Goal: Task Accomplishment & Management: Use online tool/utility

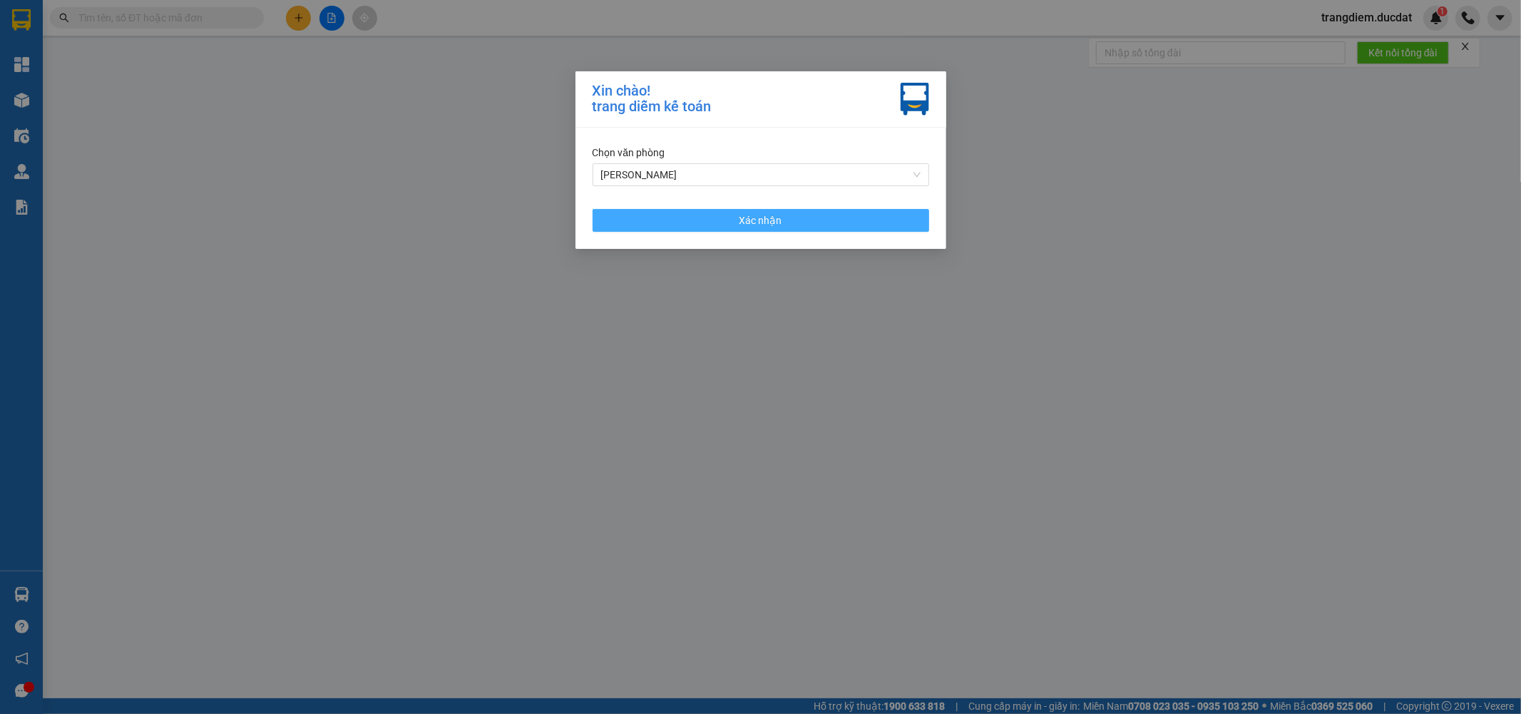
click at [756, 211] on button "Xác nhận" at bounding box center [760, 220] width 337 height 23
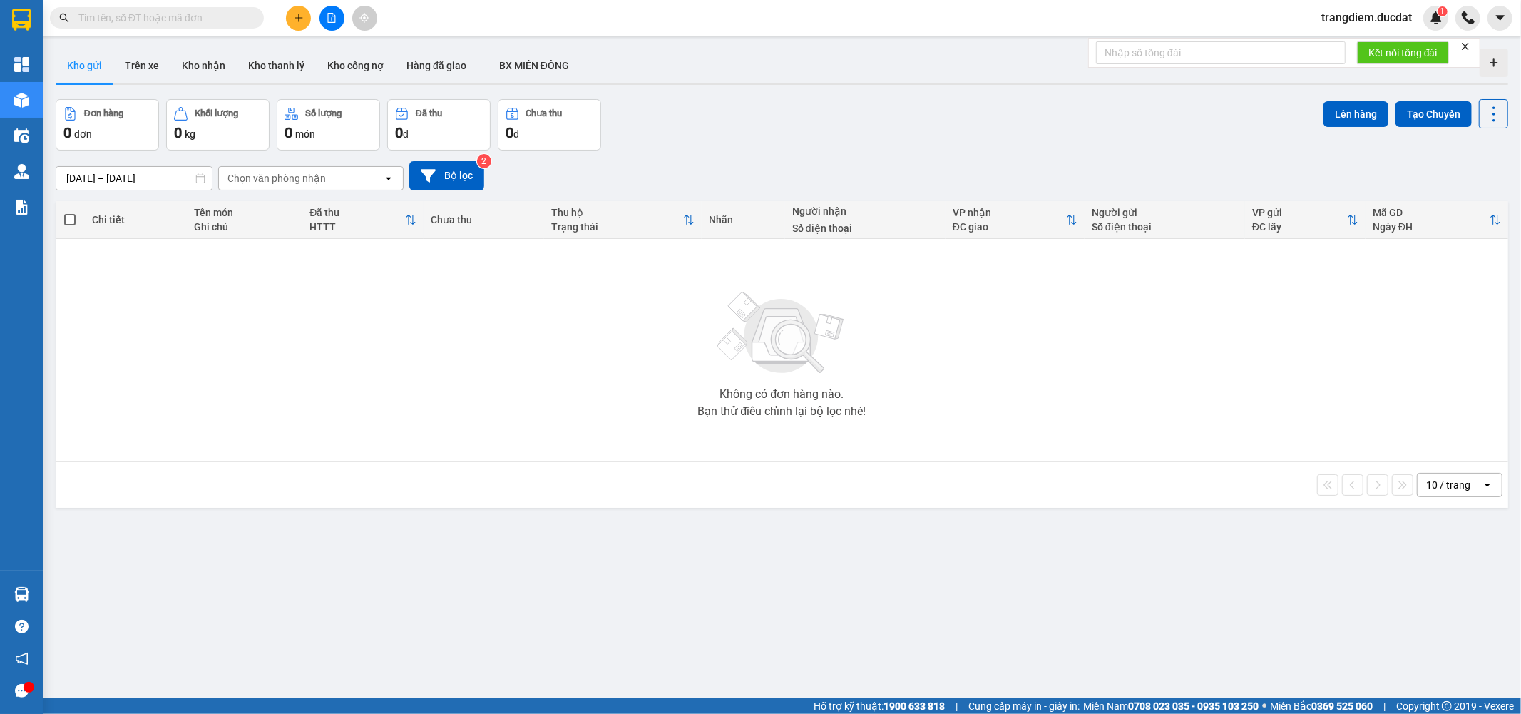
click at [136, 21] on input "text" at bounding box center [162, 18] width 168 height 16
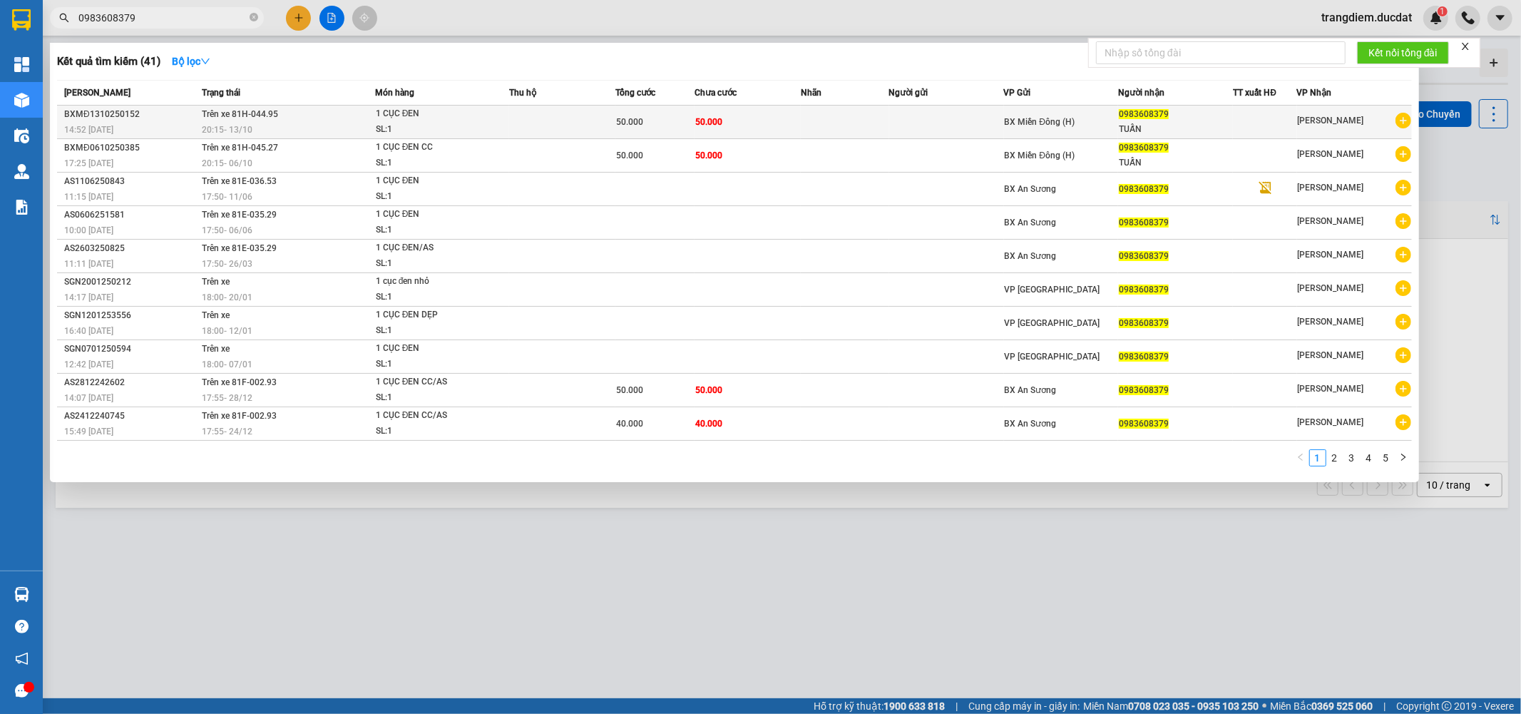
type input "0983608379"
click at [481, 112] on div "1 CỤC ĐEN" at bounding box center [429, 114] width 107 height 16
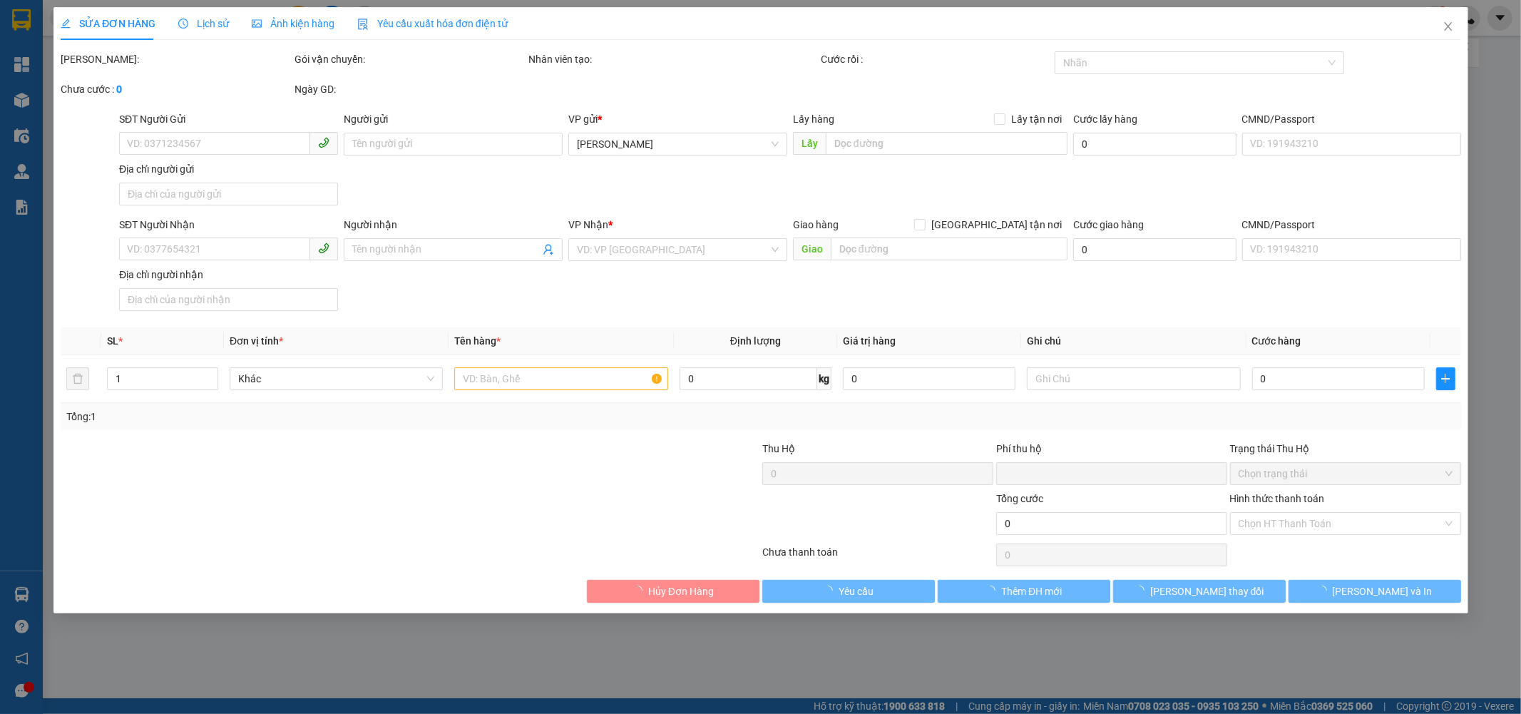
type input "0983608379"
type input "TUẤN"
type input "0"
type input "50.000"
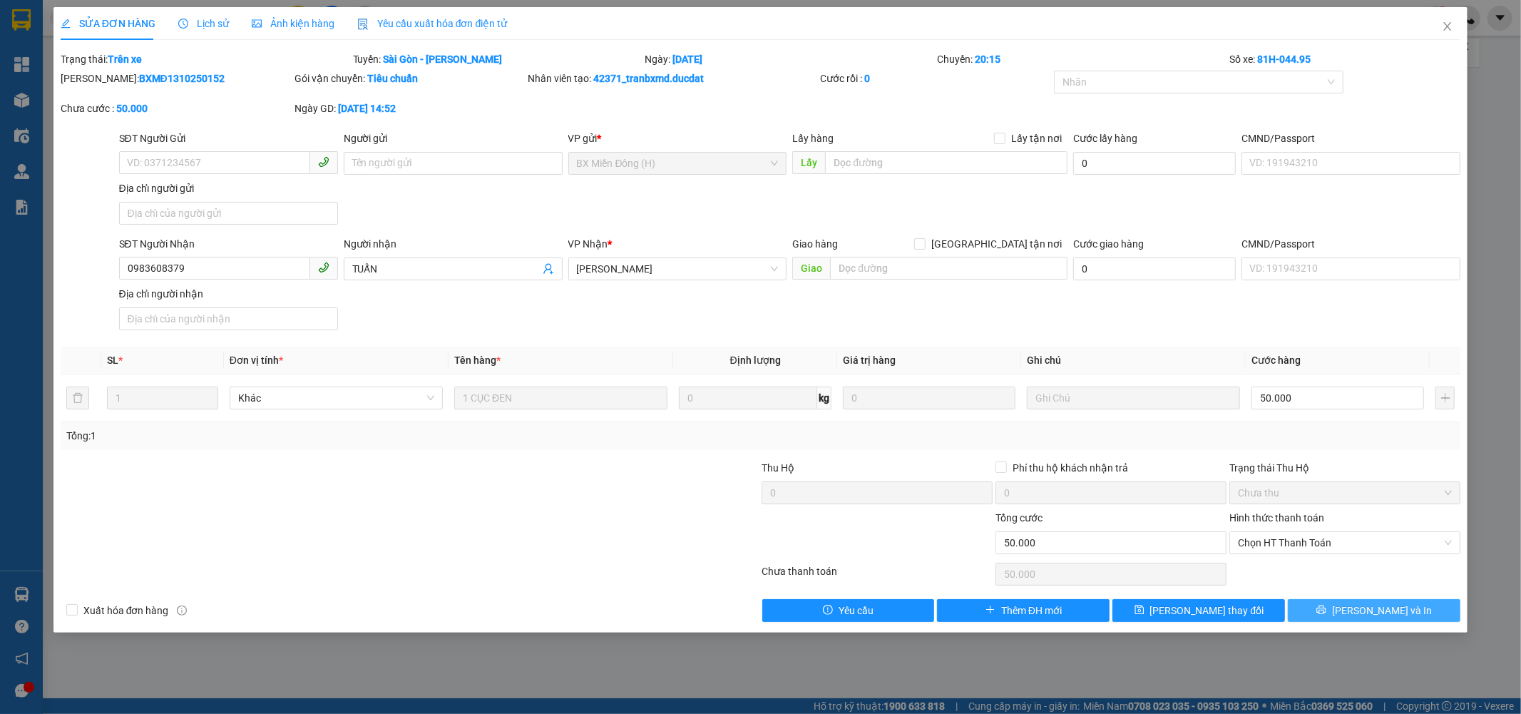
click at [1377, 607] on span "Lưu và In" at bounding box center [1382, 610] width 100 height 16
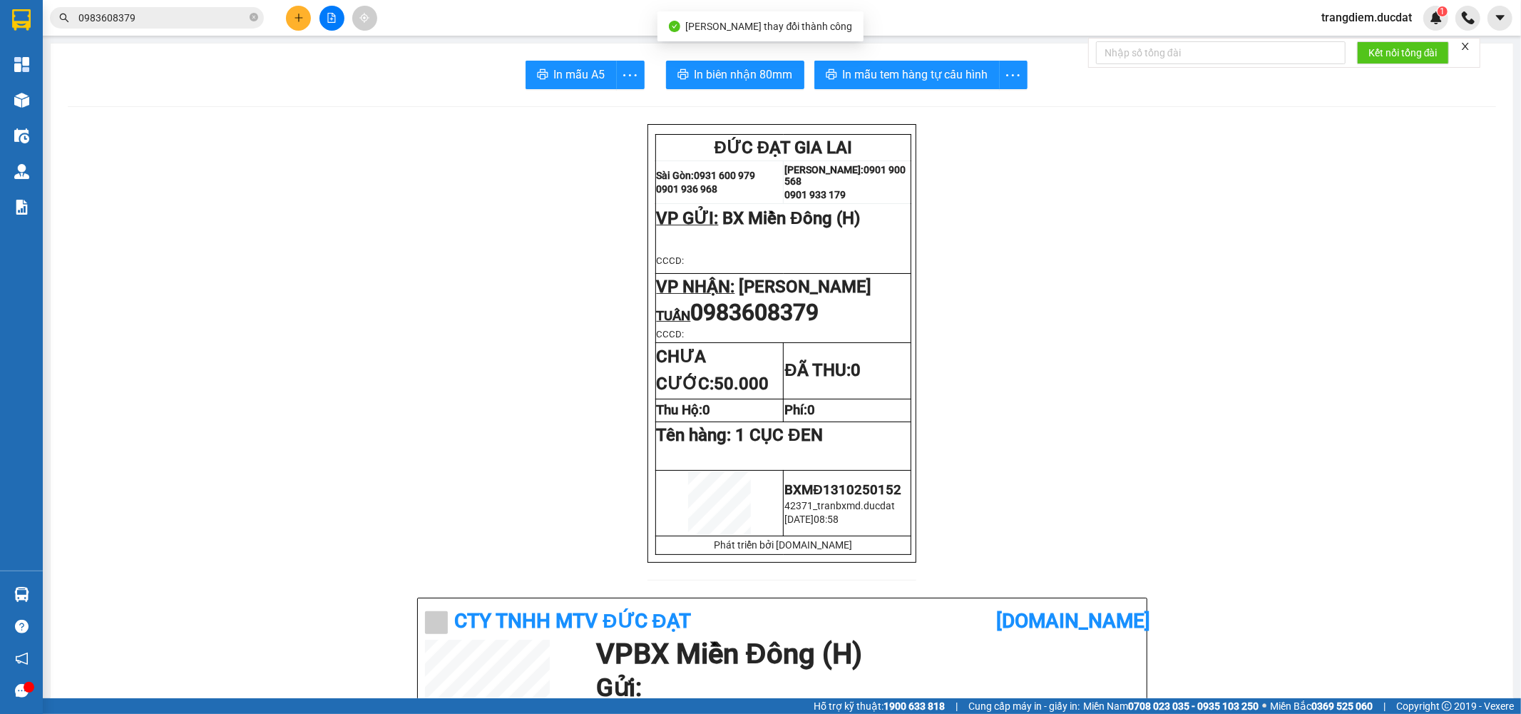
drag, startPoint x: 778, startPoint y: 311, endPoint x: 828, endPoint y: 312, distance: 50.6
click at [823, 312] on span "0983608379" at bounding box center [757, 314] width 133 height 20
drag, startPoint x: 1156, startPoint y: 443, endPoint x: 547, endPoint y: 613, distance: 632.9
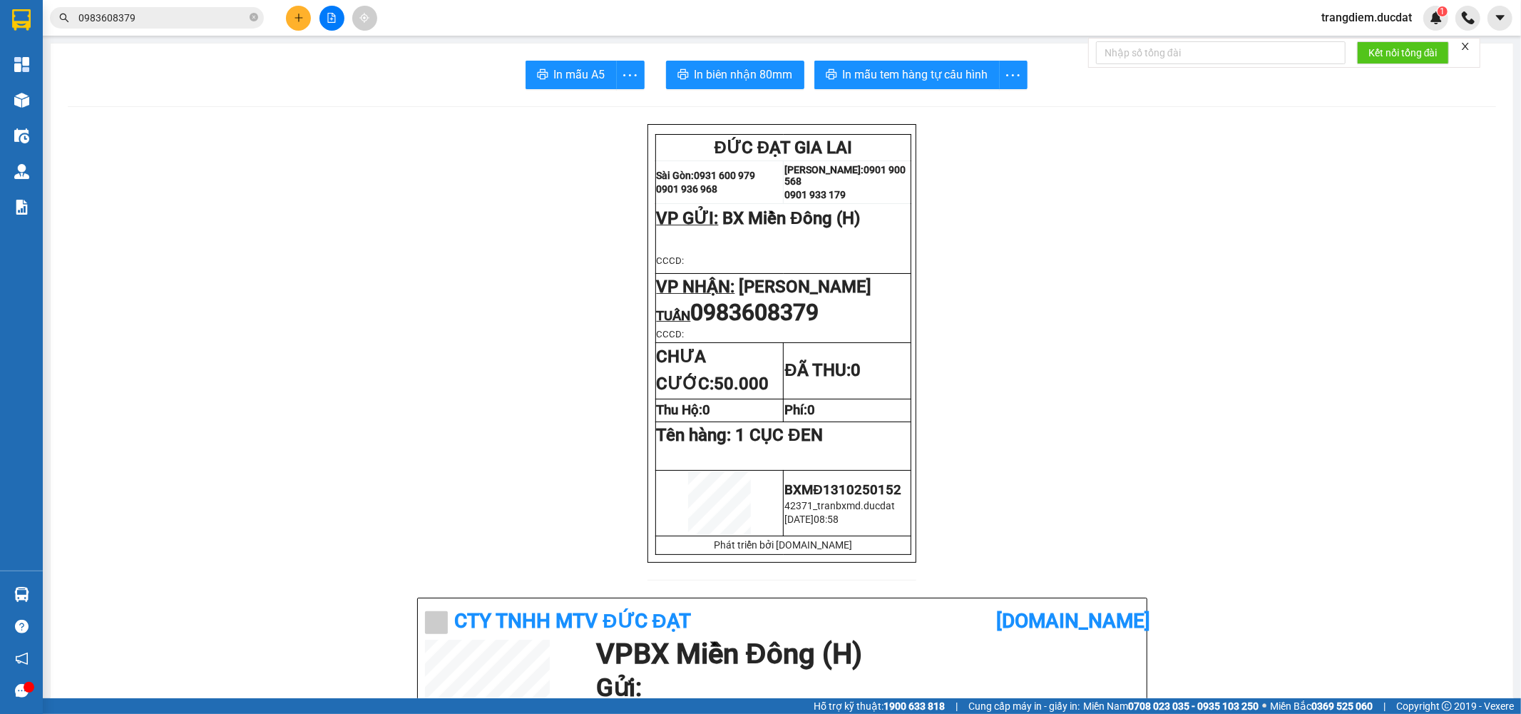
click at [729, 417] on td "Thu Hộ: 0" at bounding box center [719, 410] width 128 height 23
click at [827, 436] on p "Tên hàng: 1 CỤC ĐEN" at bounding box center [784, 435] width 254 height 20
click at [808, 343] on td "VP NHẬN: Phan Đình Phùng TUẤN 0983608379 CCCD:" at bounding box center [783, 308] width 256 height 69
click at [809, 329] on p "CCCD:" at bounding box center [784, 333] width 254 height 11
drag, startPoint x: 696, startPoint y: 312, endPoint x: 825, endPoint y: 316, distance: 129.1
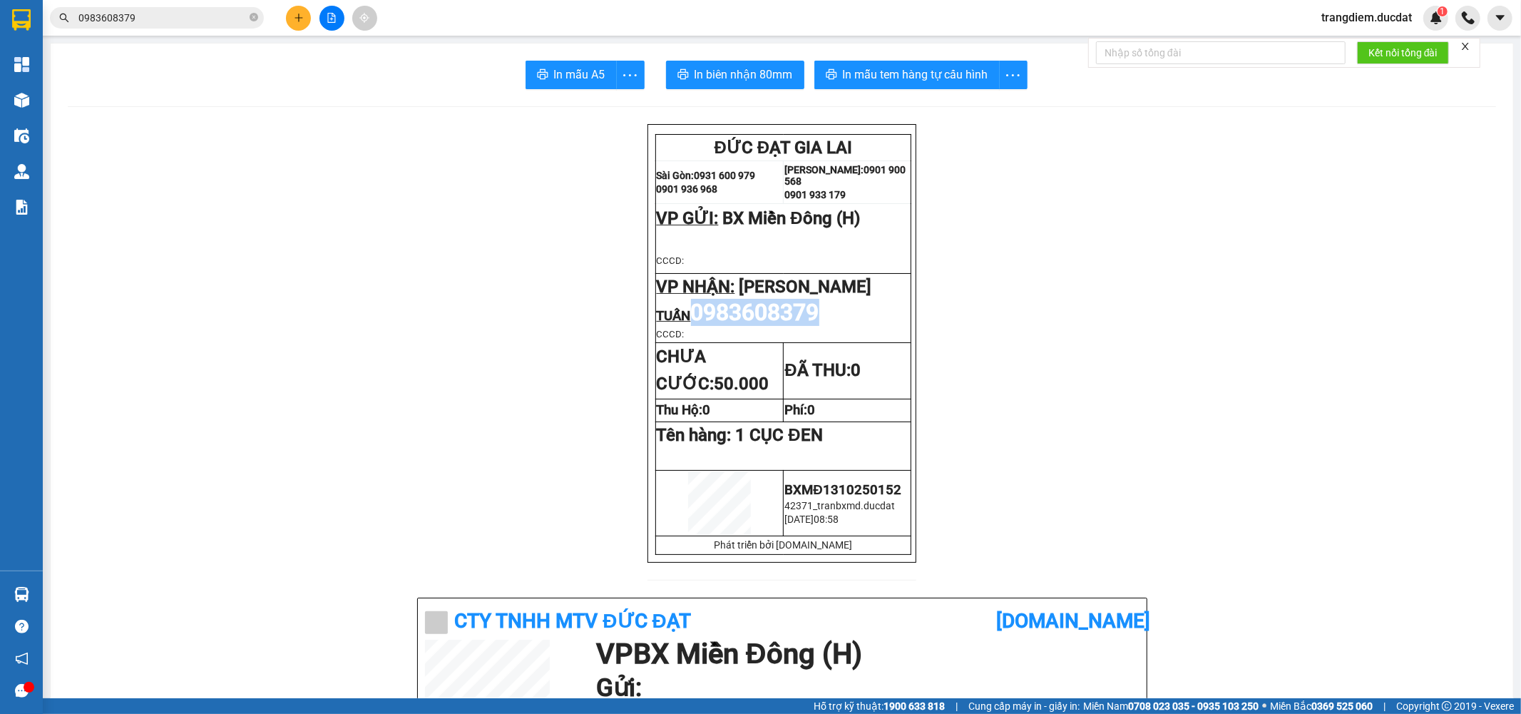
click at [819, 316] on span "0983608379" at bounding box center [755, 312] width 128 height 27
drag, startPoint x: 824, startPoint y: 316, endPoint x: 696, endPoint y: 304, distance: 128.8
click at [696, 304] on span "0983608379" at bounding box center [755, 312] width 128 height 27
click at [707, 312] on span "0983608379" at bounding box center [755, 312] width 128 height 27
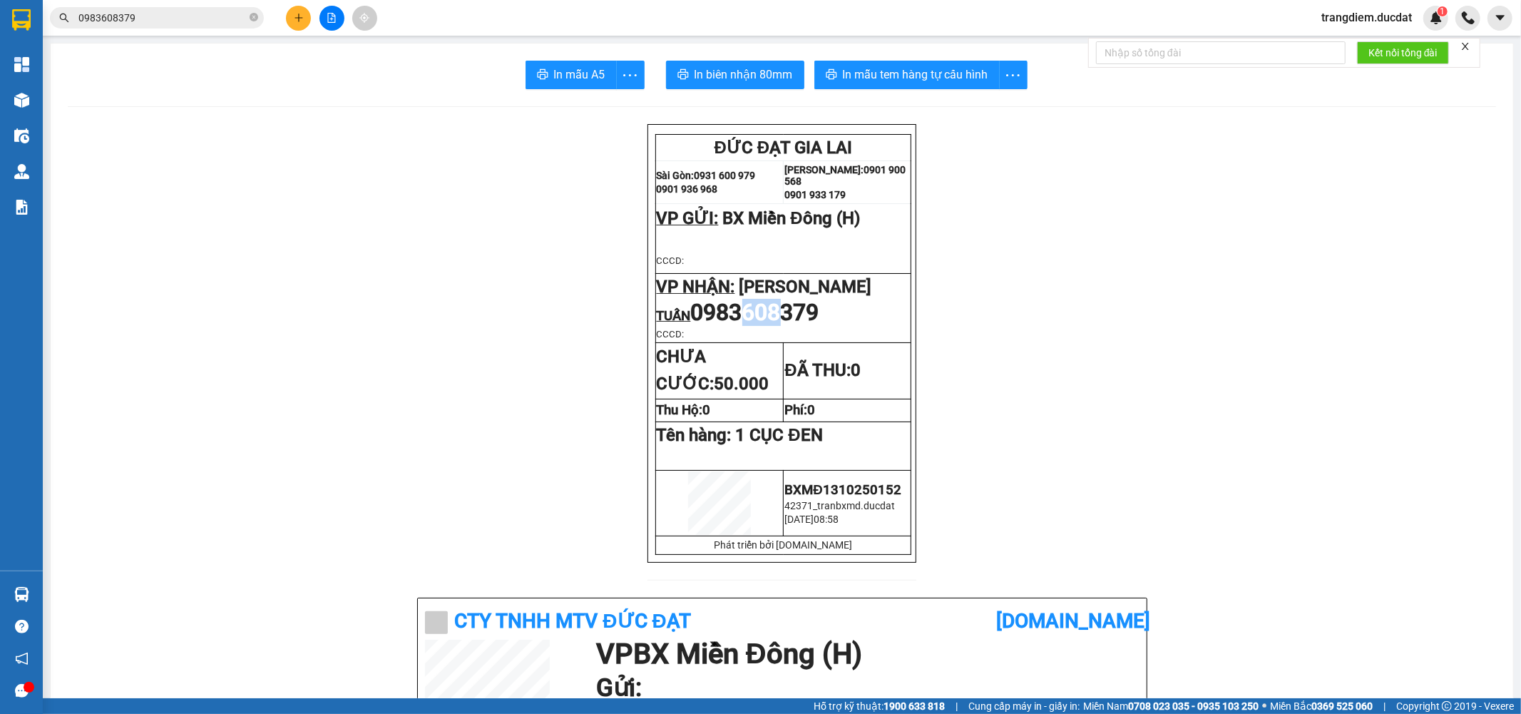
drag, startPoint x: 754, startPoint y: 316, endPoint x: 784, endPoint y: 315, distance: 30.7
click at [784, 315] on span "0983608379" at bounding box center [755, 312] width 128 height 27
click at [797, 317] on span "0983608379" at bounding box center [755, 312] width 128 height 27
drag, startPoint x: 787, startPoint y: 316, endPoint x: 826, endPoint y: 312, distance: 38.7
click at [823, 312] on span "0983608379" at bounding box center [757, 314] width 133 height 20
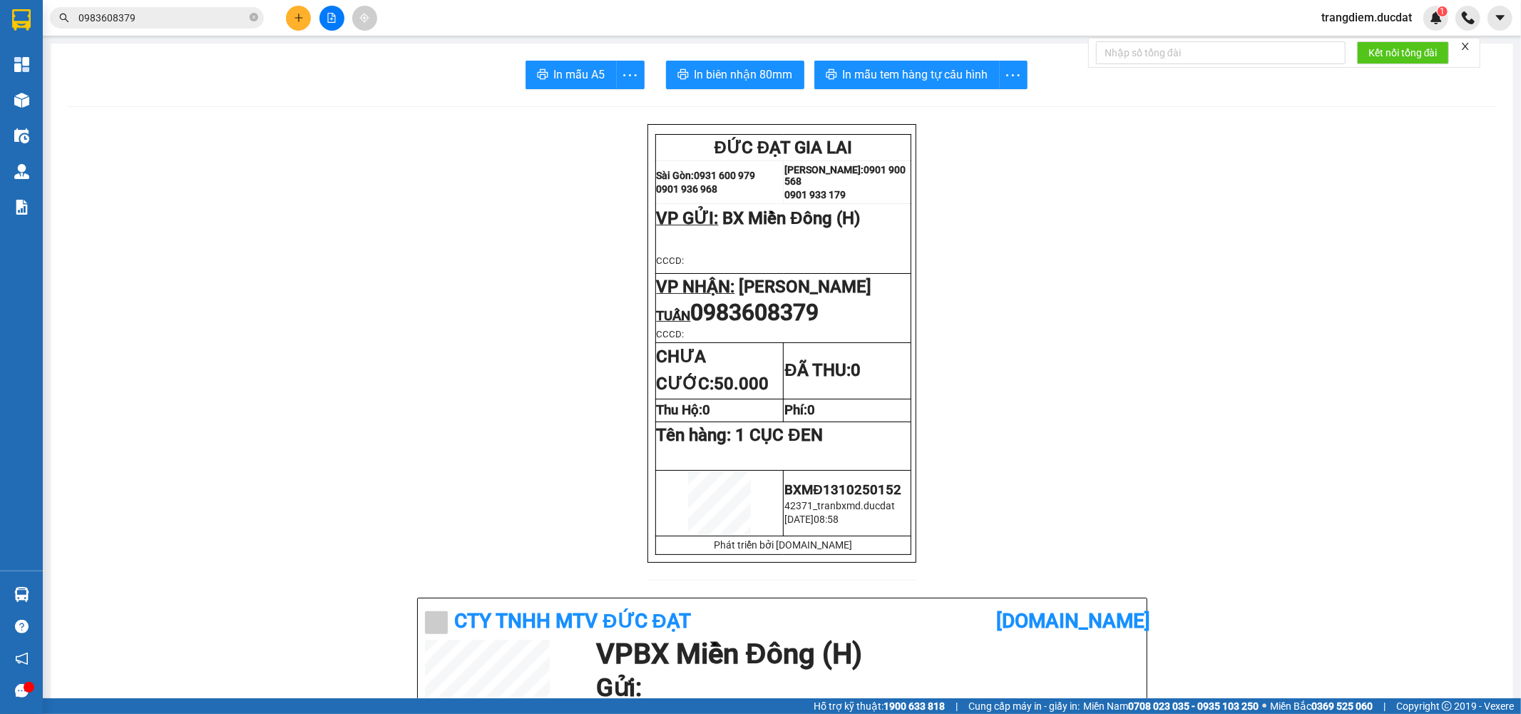
click at [823, 312] on span "0983608379" at bounding box center [757, 314] width 133 height 20
drag, startPoint x: 826, startPoint y: 312, endPoint x: 695, endPoint y: 312, distance: 130.5
click at [695, 312] on span "0983608379" at bounding box center [757, 314] width 133 height 20
click at [754, 317] on span "0983608379" at bounding box center [755, 312] width 128 height 27
drag, startPoint x: 751, startPoint y: 309, endPoint x: 789, endPoint y: 309, distance: 37.8
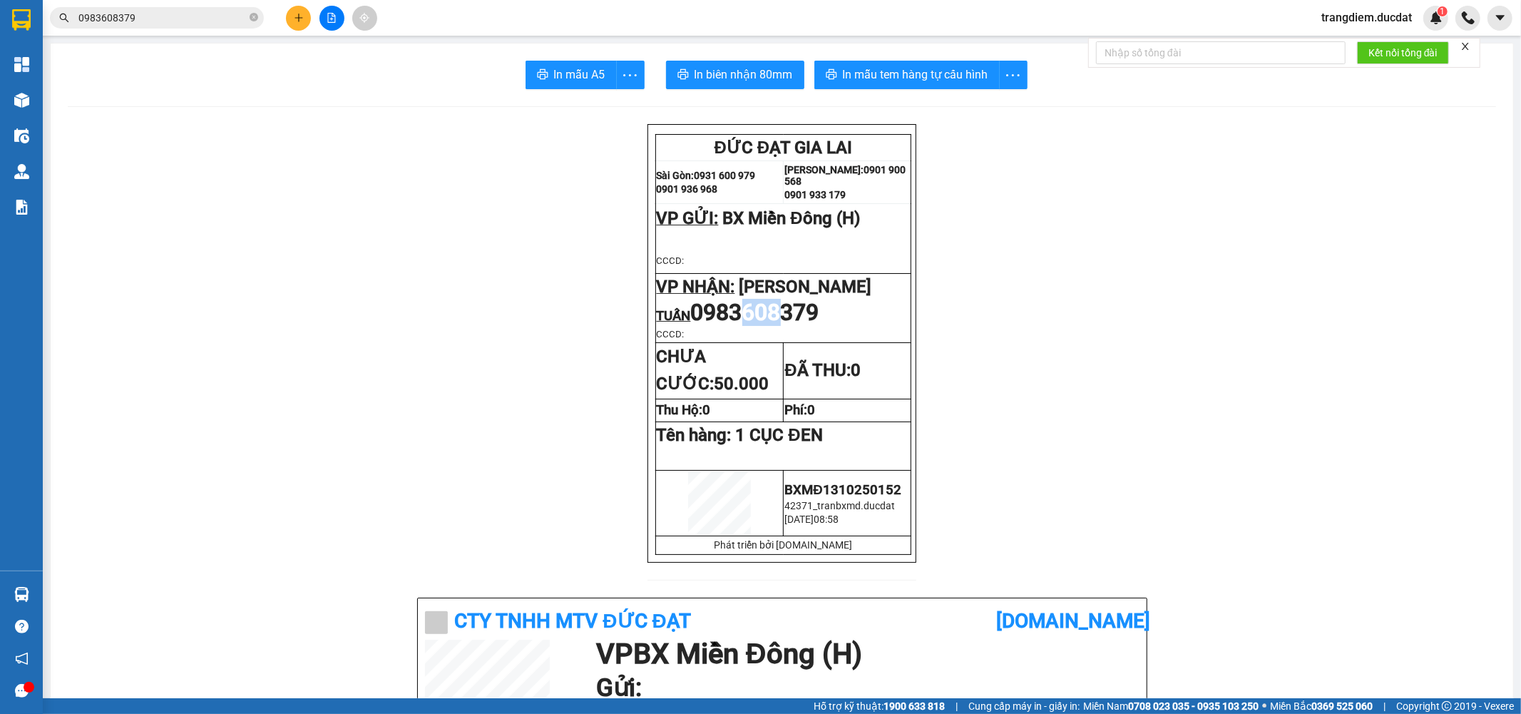
click at [789, 309] on span "0983608379" at bounding box center [755, 312] width 128 height 27
drag, startPoint x: 828, startPoint y: 317, endPoint x: 697, endPoint y: 307, distance: 131.5
click at [697, 307] on span "0983608379" at bounding box center [757, 314] width 133 height 20
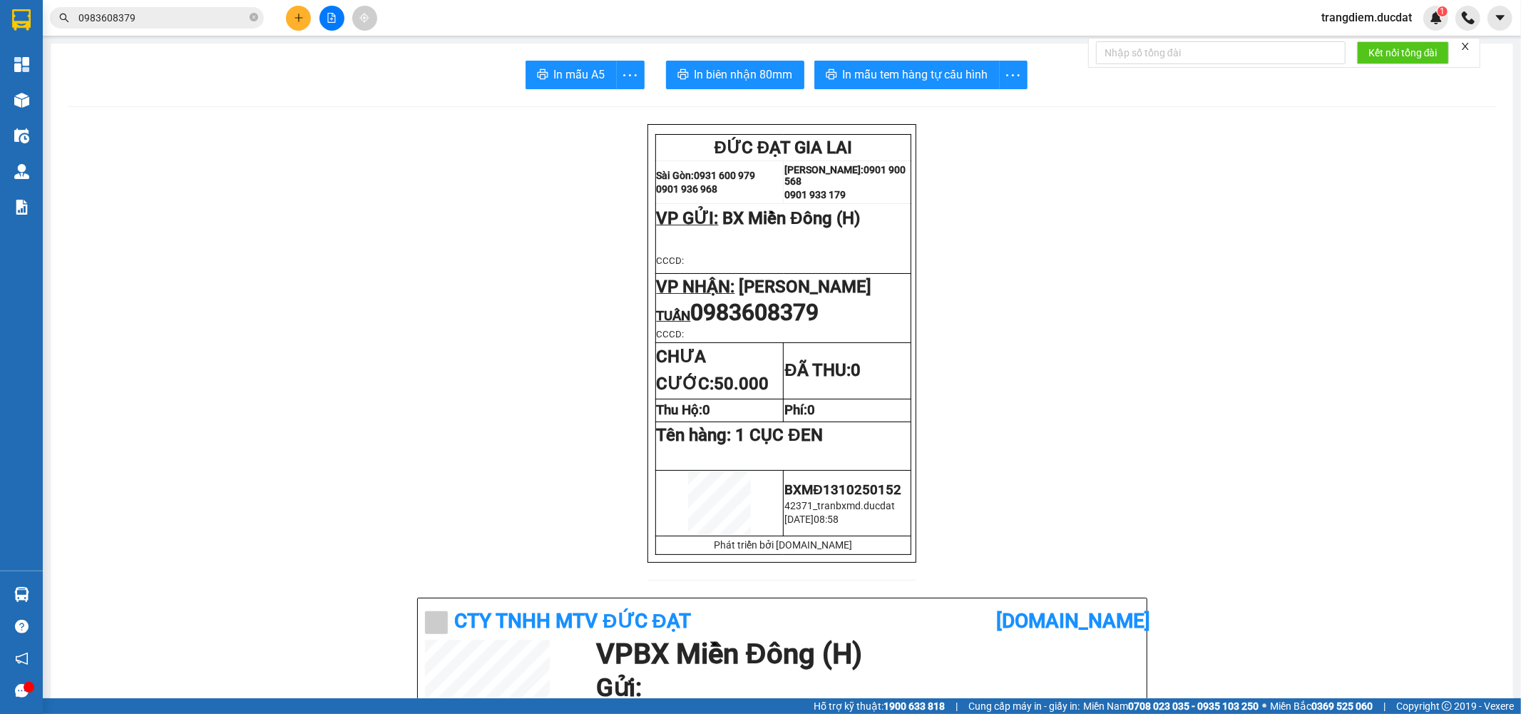
click at [785, 299] on span "0983608379" at bounding box center [755, 312] width 128 height 27
drag, startPoint x: 751, startPoint y: 310, endPoint x: 786, endPoint y: 309, distance: 35.0
click at [786, 309] on span "0983608379" at bounding box center [755, 312] width 128 height 27
click at [771, 375] on td "CHƯA CƯỚC: 50.000" at bounding box center [719, 371] width 128 height 56
click at [252, 20] on icon "close-circle" at bounding box center [254, 17] width 9 height 9
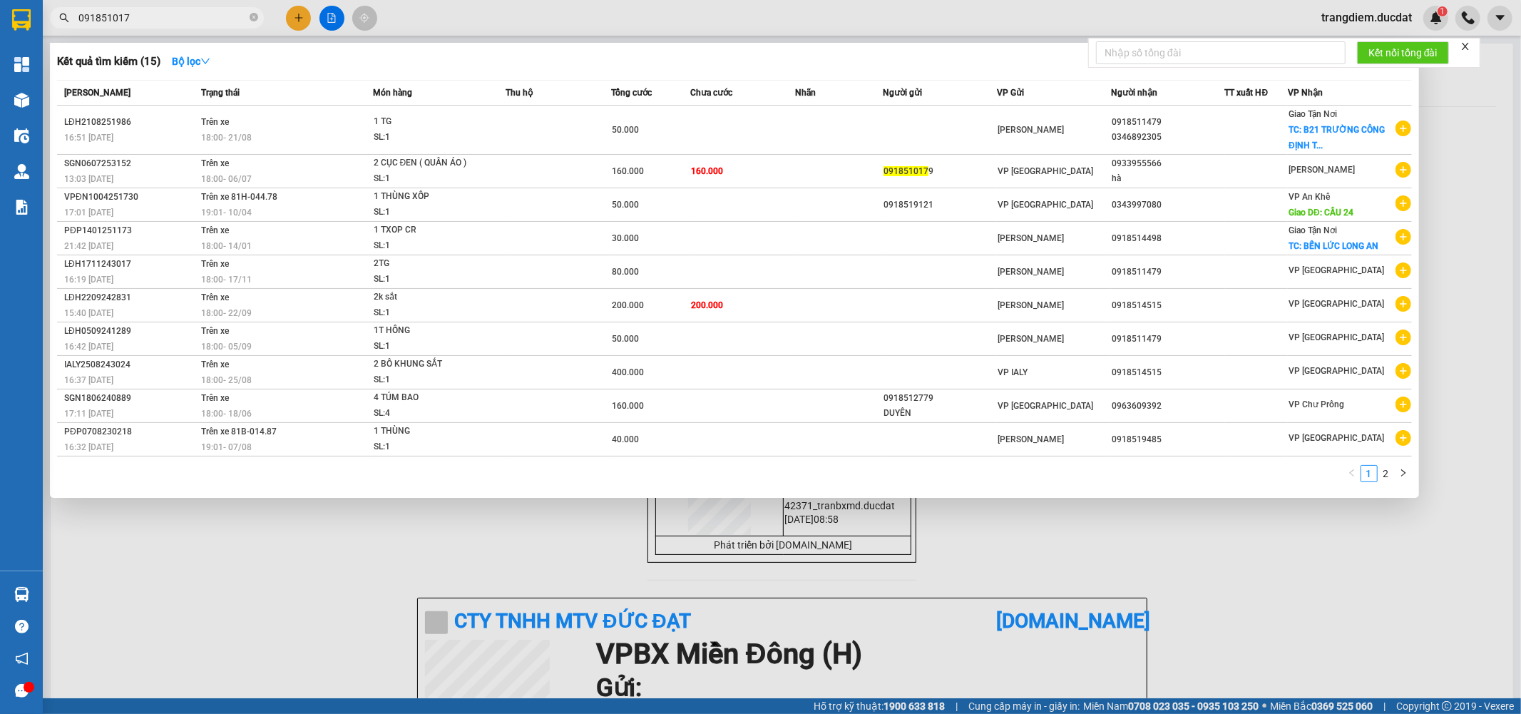
type input "0918510179"
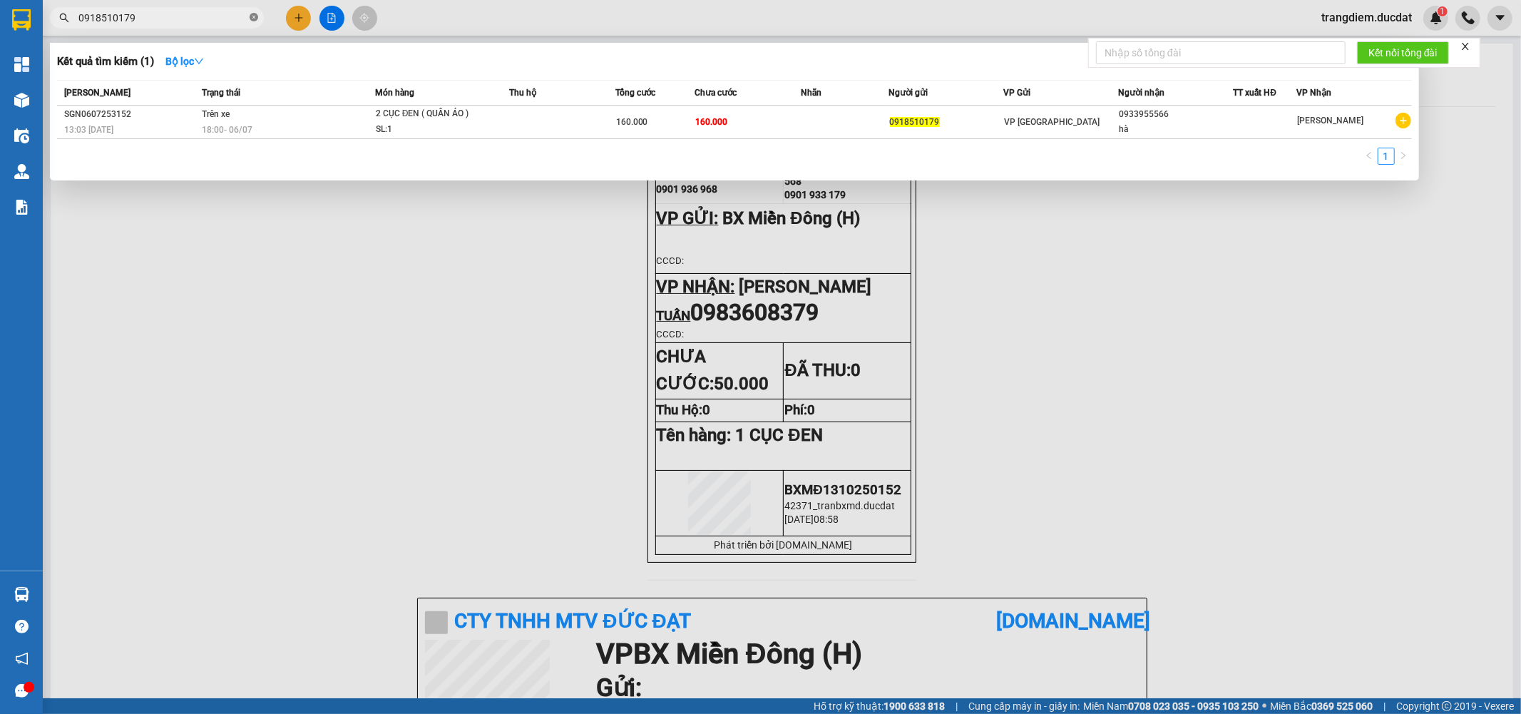
click at [252, 17] on icon "close-circle" at bounding box center [254, 17] width 9 height 9
